Goal: Transaction & Acquisition: Purchase product/service

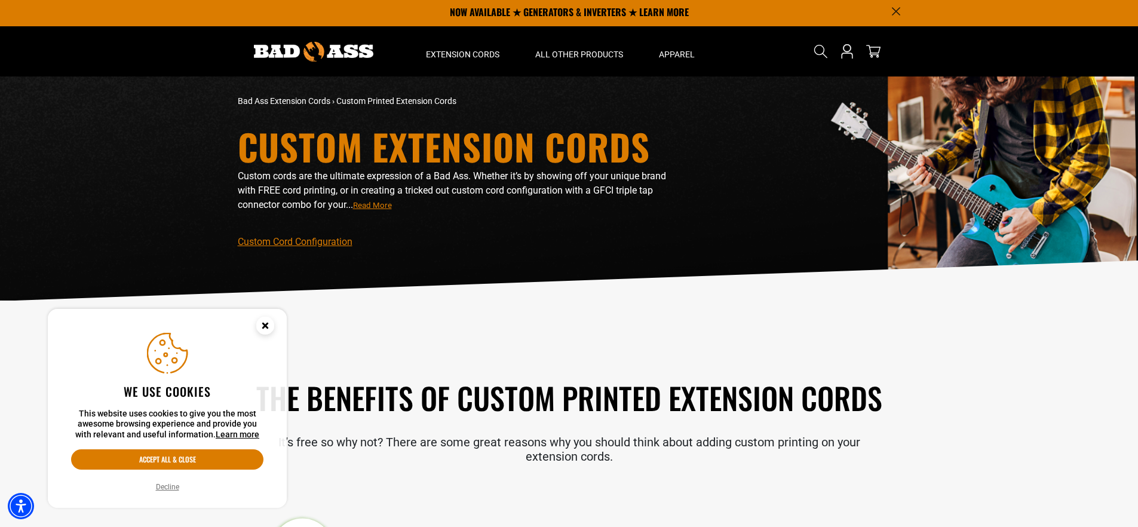
click at [274, 324] on icon "Close this option" at bounding box center [265, 328] width 36 height 36
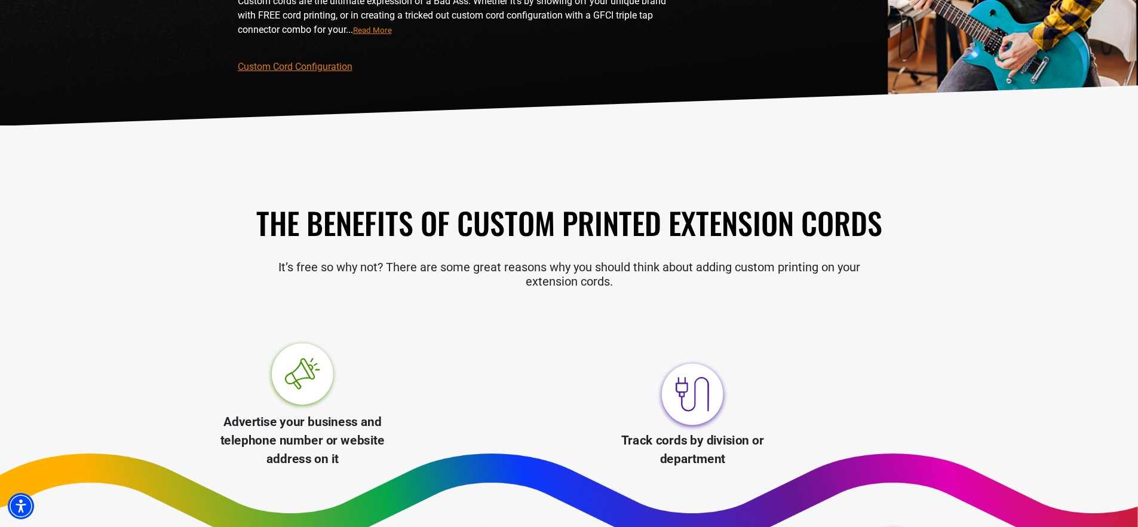
scroll to position [590, 0]
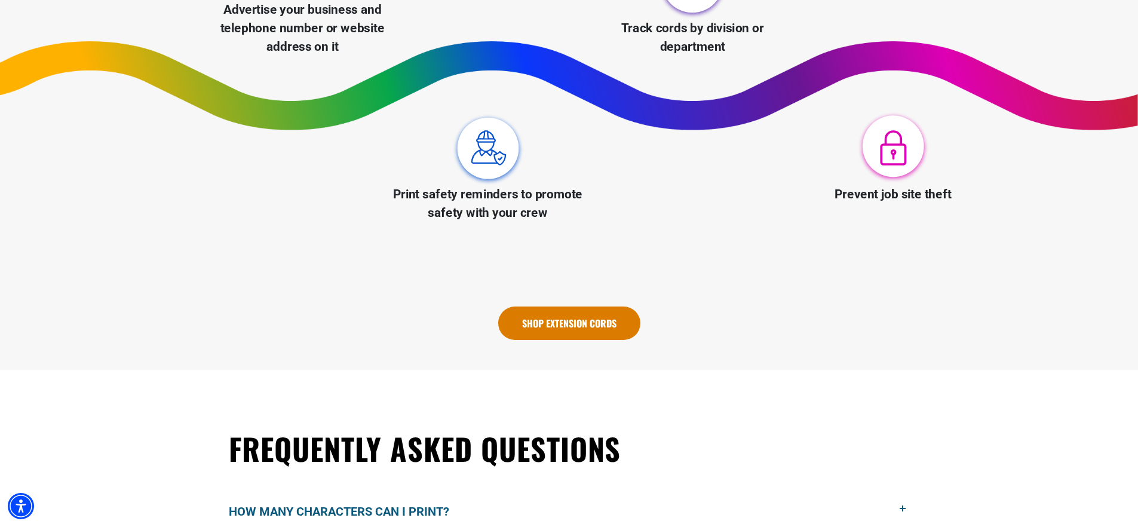
click at [517, 313] on link "Shop Extension Cords" at bounding box center [569, 323] width 142 height 33
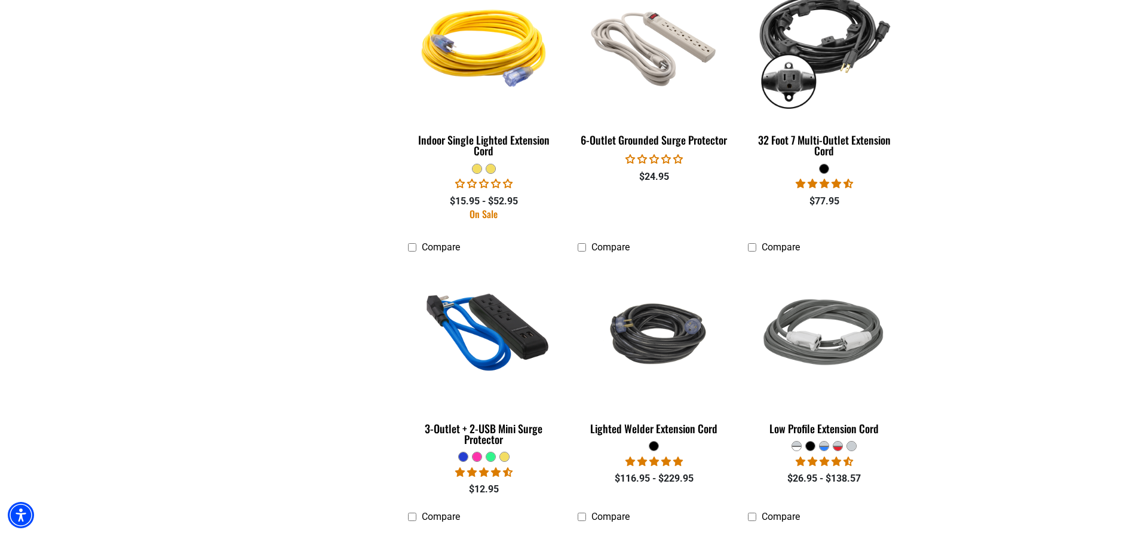
scroll to position [1751, 0]
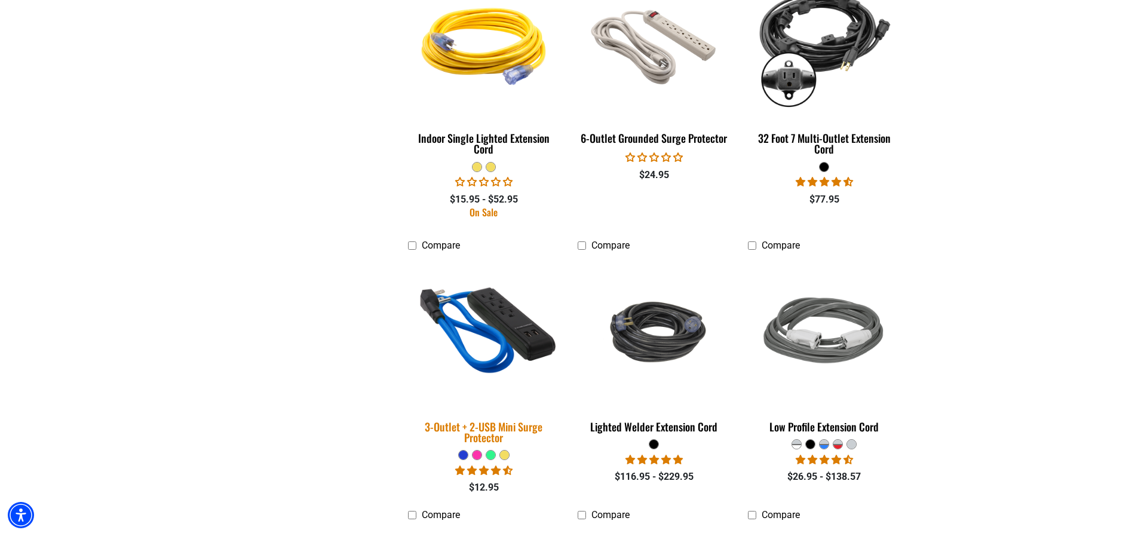
click at [517, 313] on img at bounding box center [483, 332] width 167 height 153
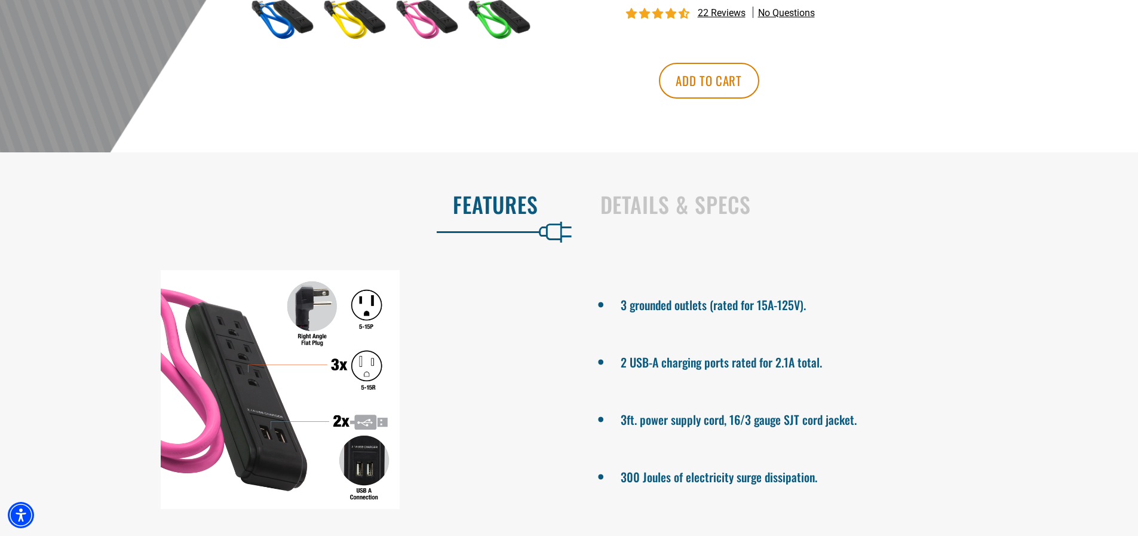
scroll to position [541, 0]
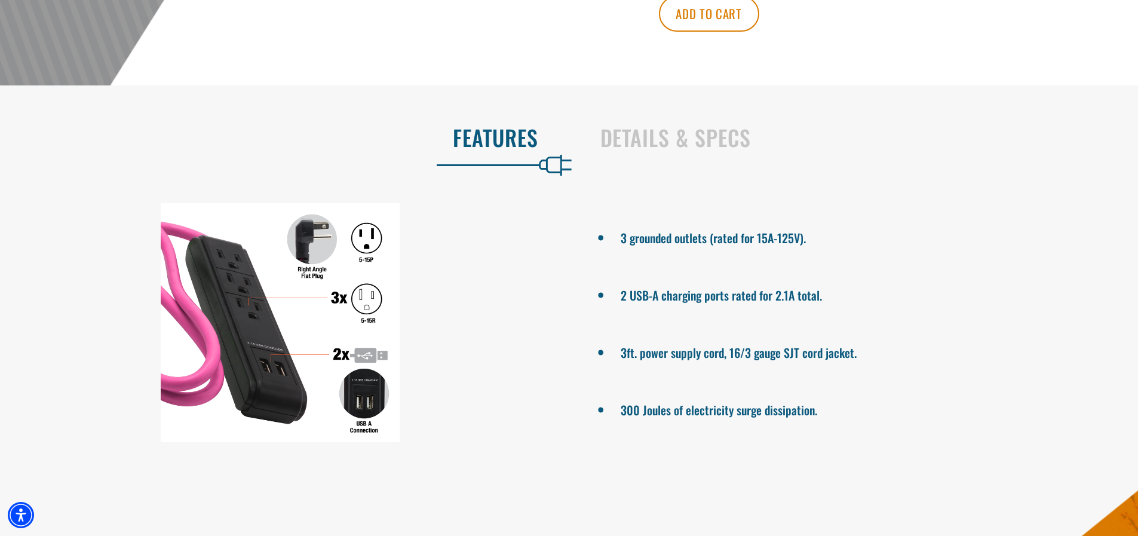
click at [544, 430] on div at bounding box center [280, 322] width 561 height 239
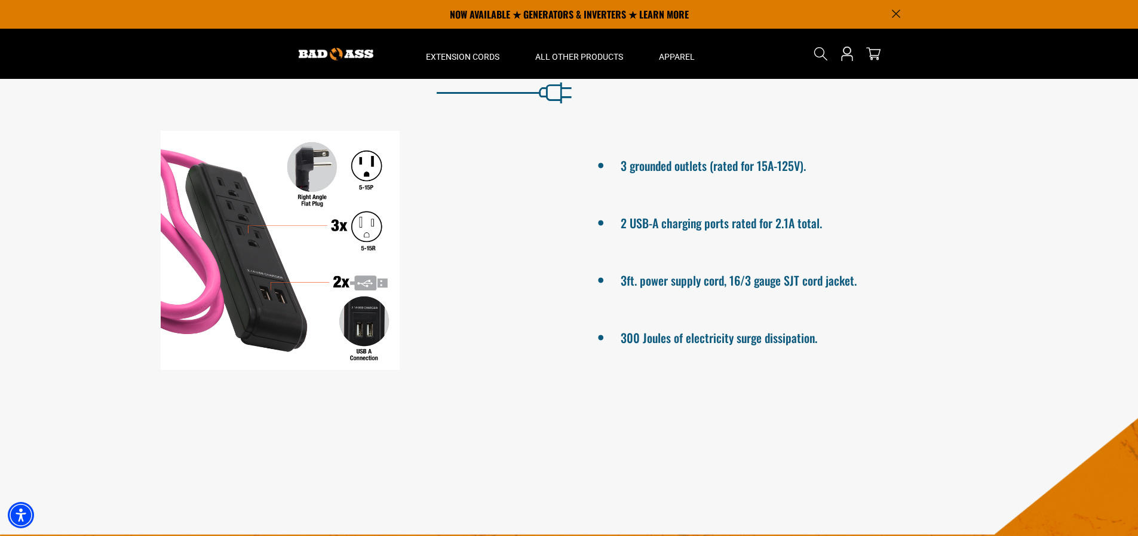
scroll to position [558, 0]
